Goal: Check status: Check status

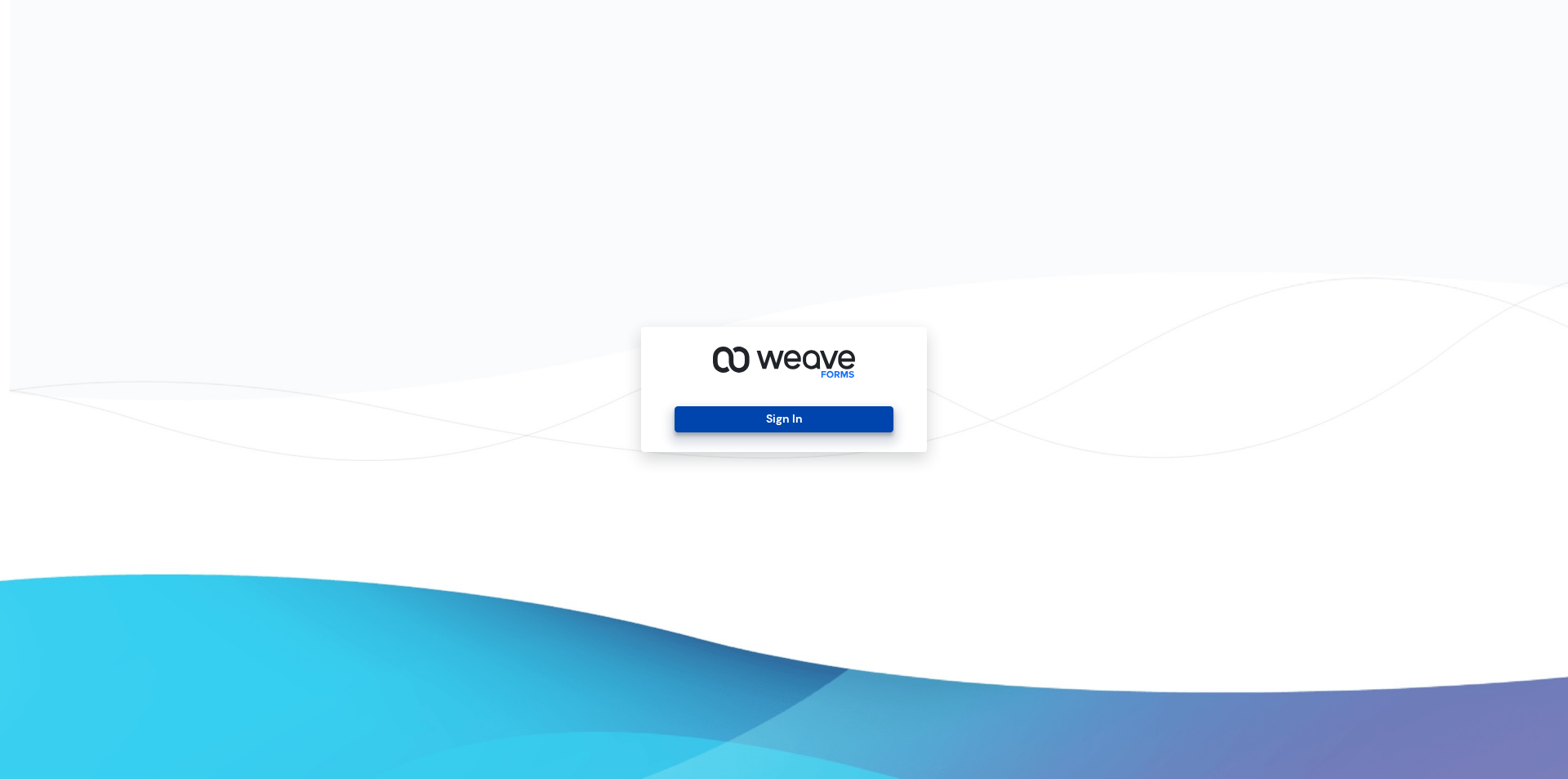
click at [776, 409] on button "Sign In" at bounding box center [784, 419] width 218 height 26
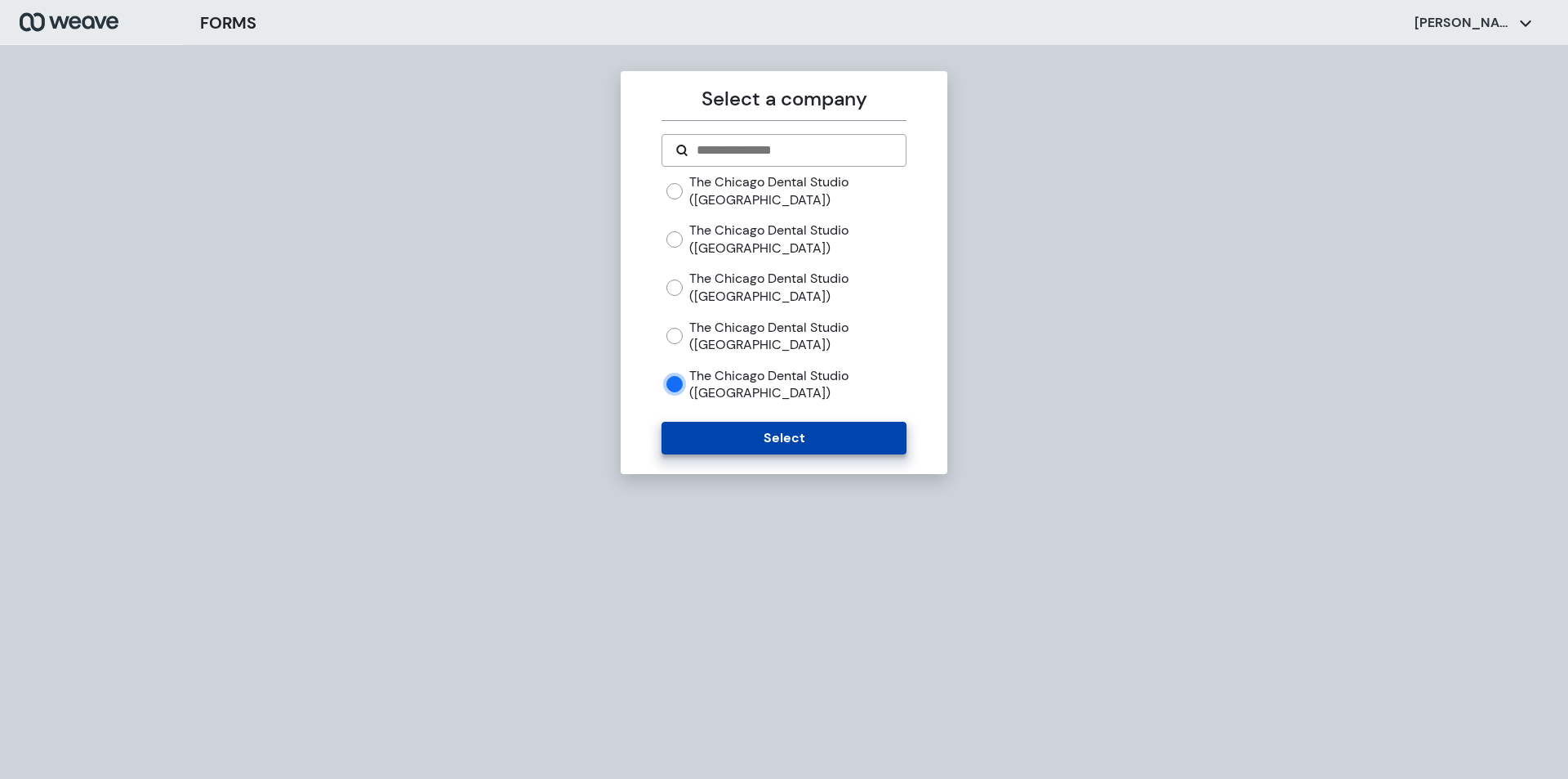
click at [721, 443] on button "Select" at bounding box center [784, 438] width 244 height 33
